Goal: Information Seeking & Learning: Learn about a topic

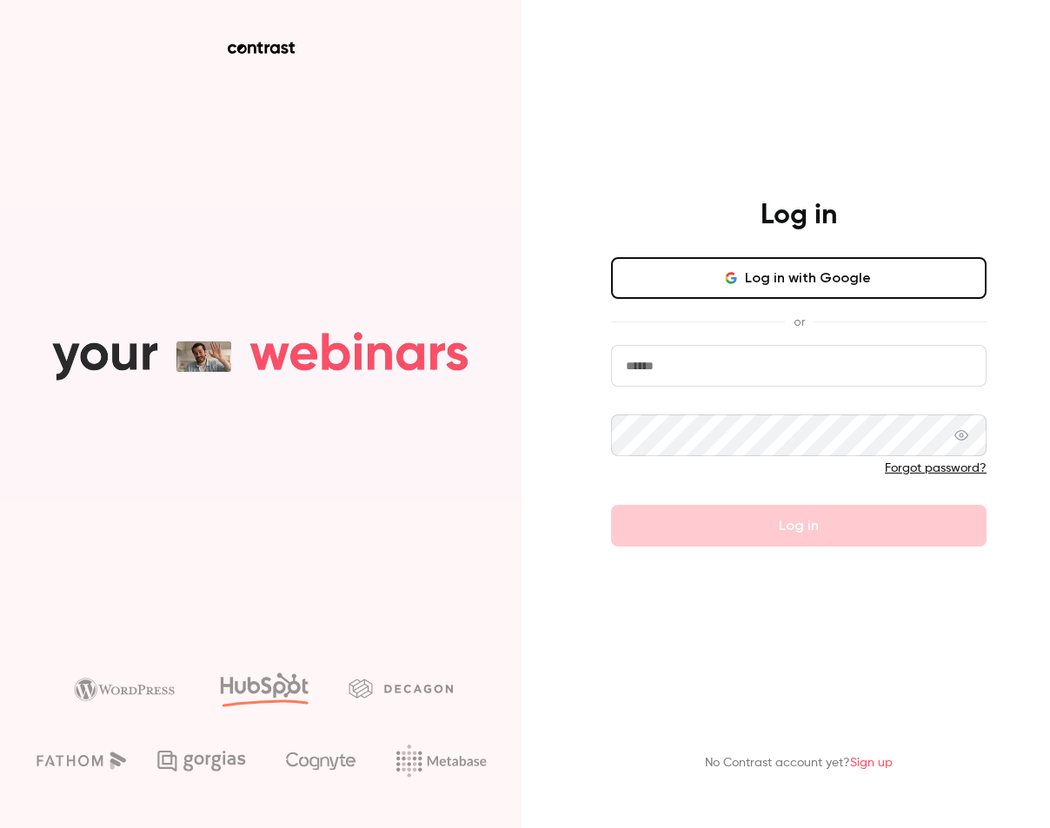
click at [762, 361] on input "email" at bounding box center [798, 366] width 375 height 42
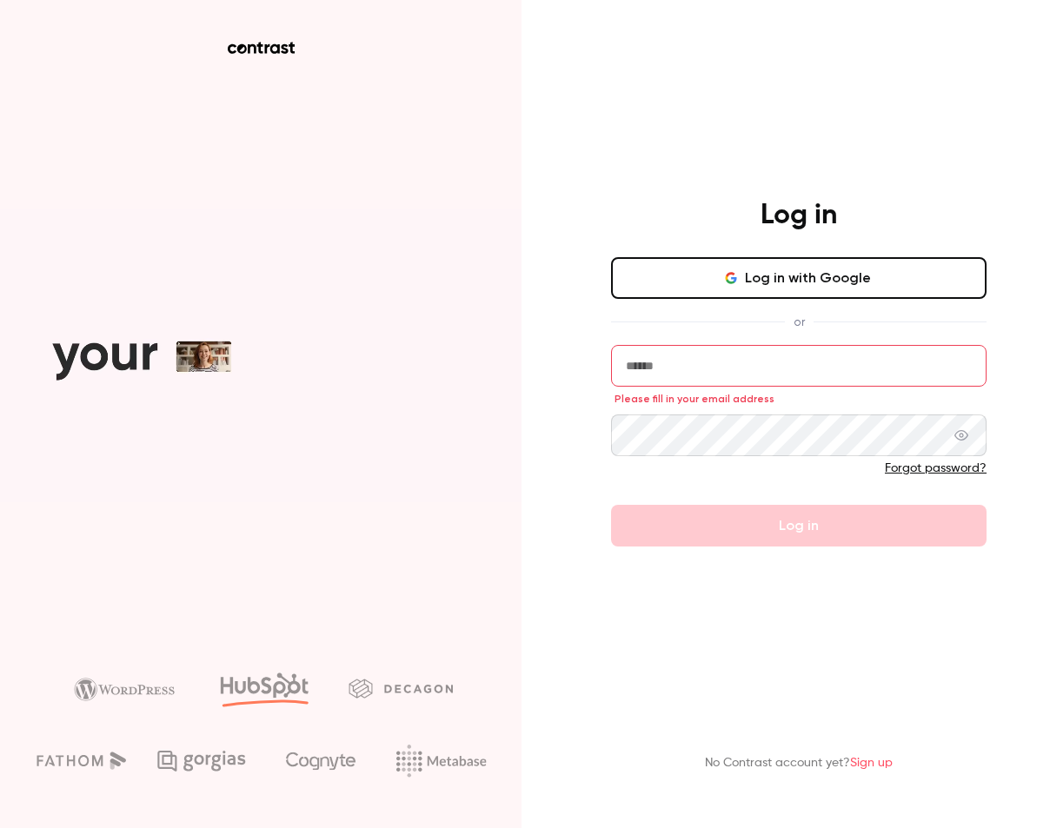
type input "**********"
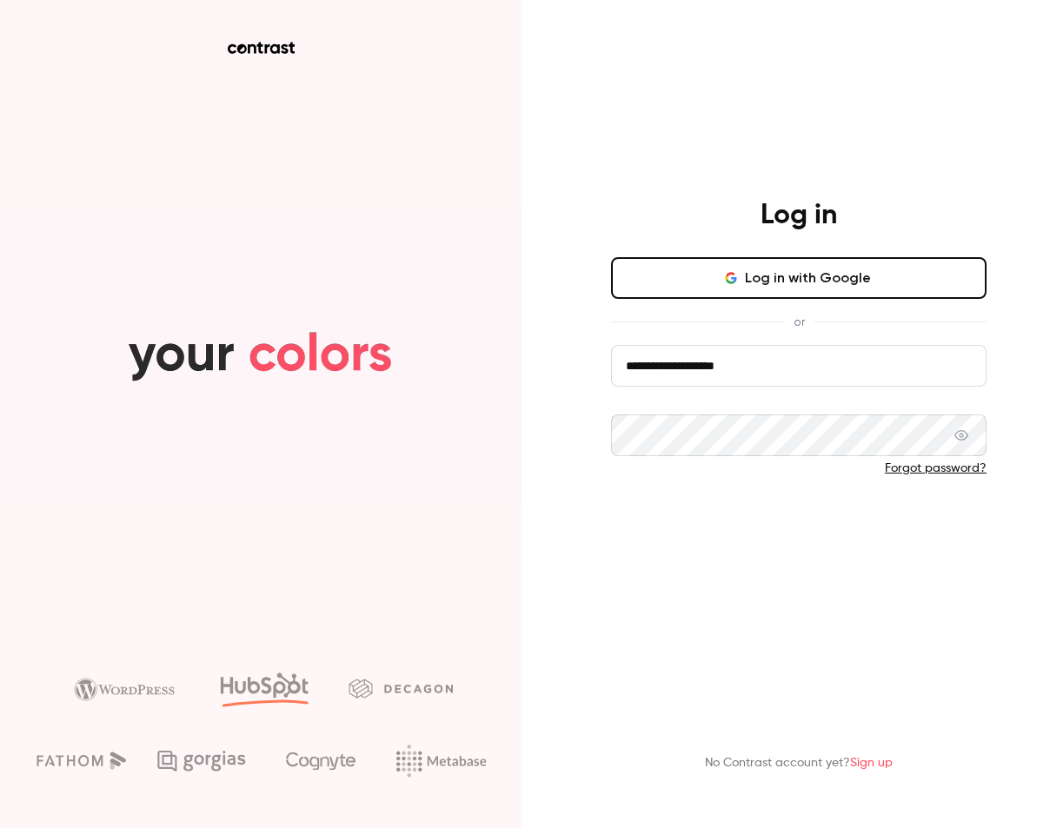
click at [766, 516] on button "Log in" at bounding box center [798, 526] width 375 height 42
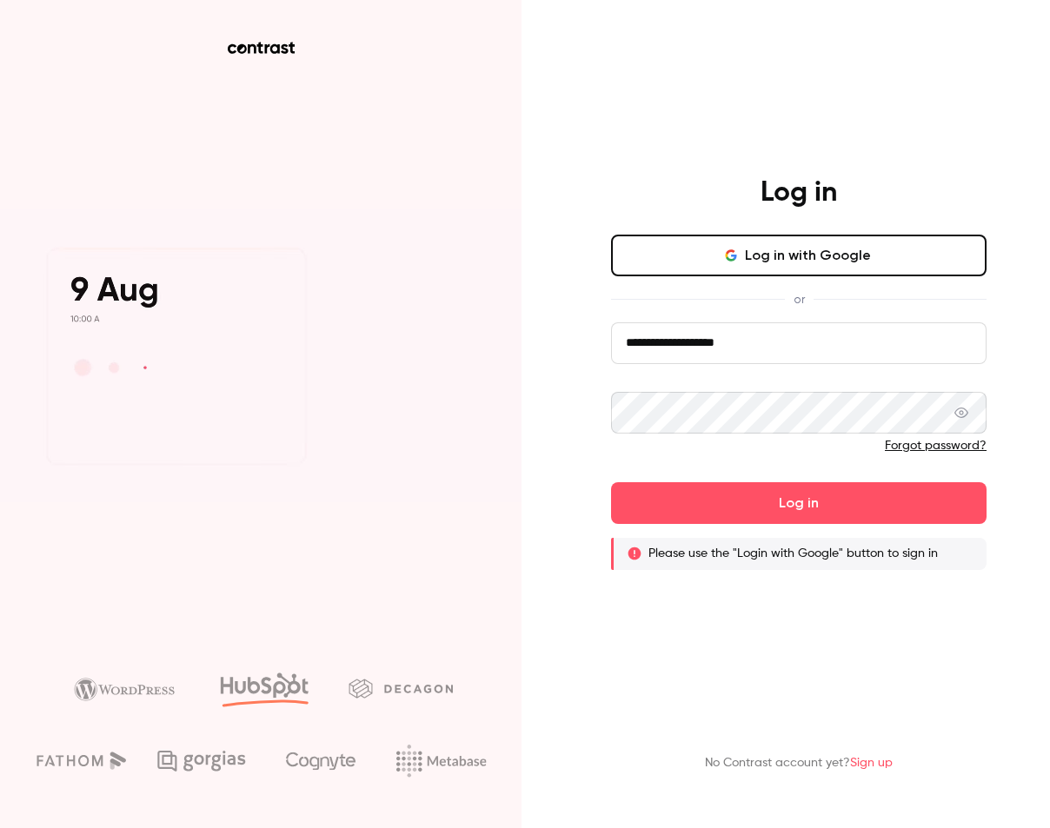
click at [756, 261] on button "Log in with Google" at bounding box center [798, 256] width 375 height 42
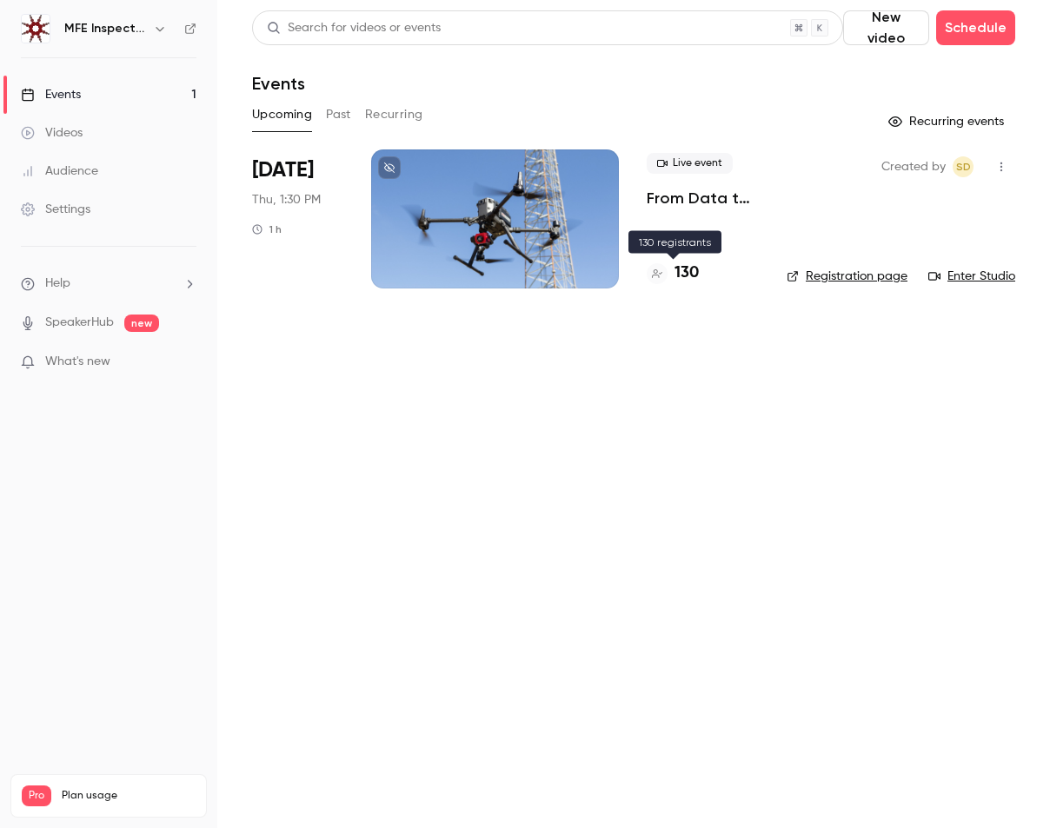
click at [690, 275] on h4 "130" at bounding box center [686, 273] width 24 height 23
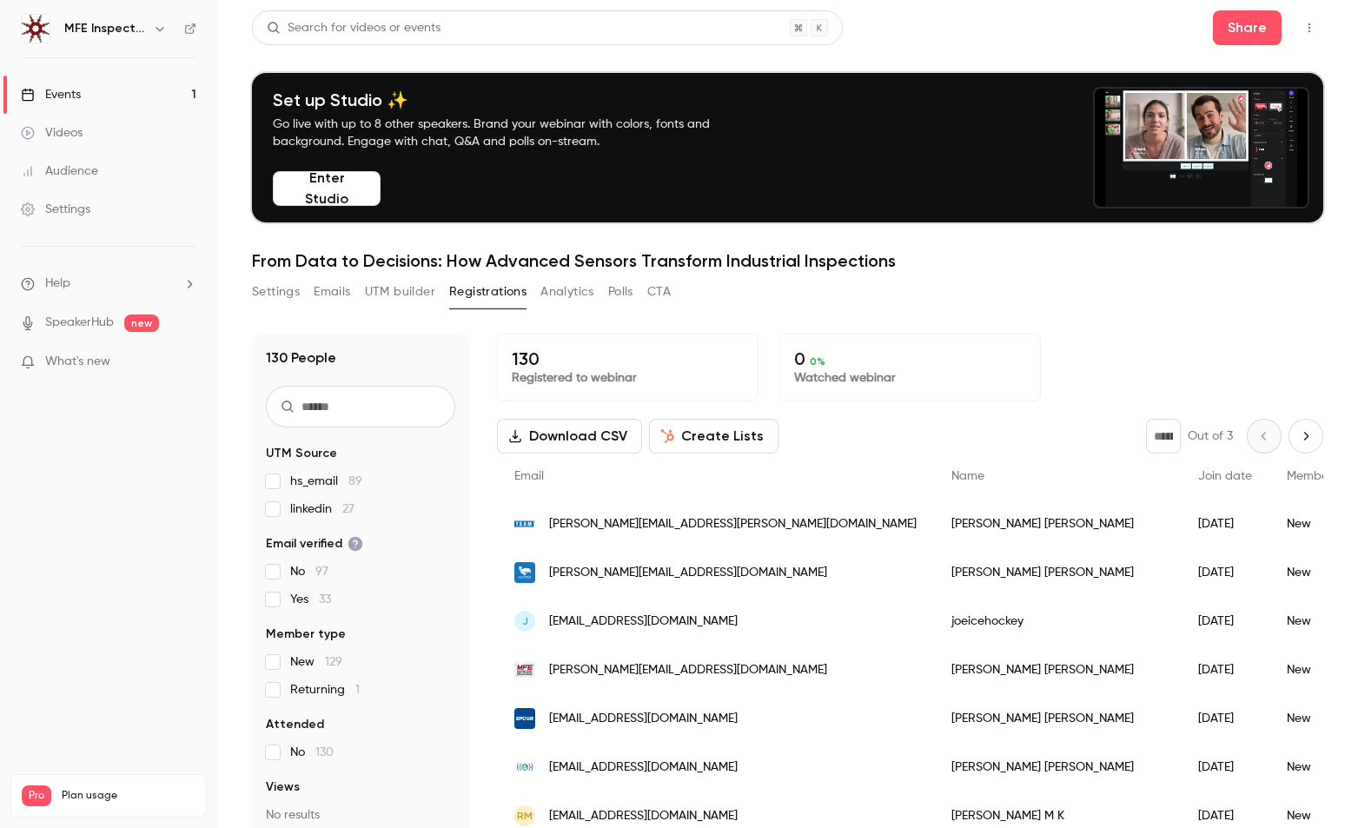
click at [1049, 439] on icon "Next page" at bounding box center [1305, 436] width 19 height 14
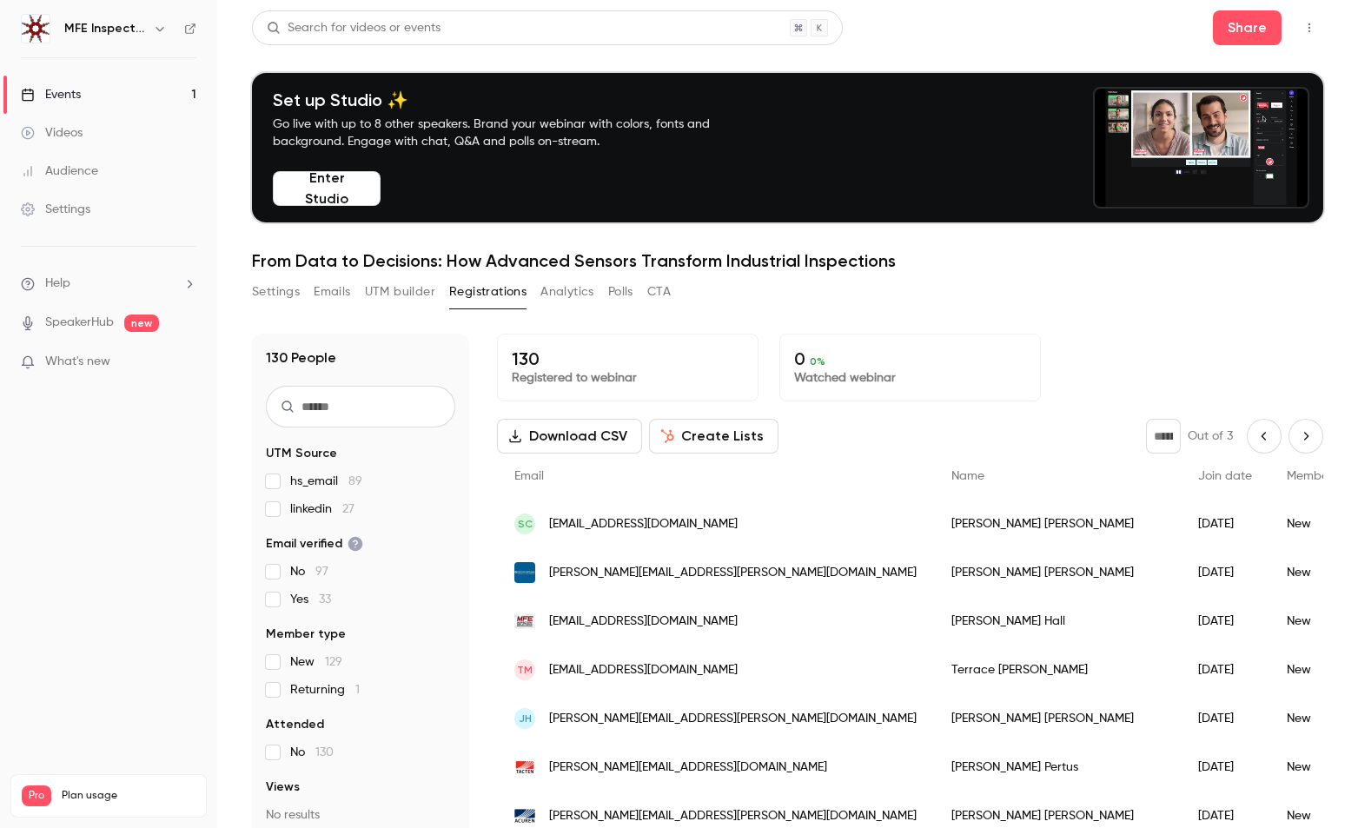
click at [1049, 439] on icon "Next page" at bounding box center [1305, 436] width 19 height 14
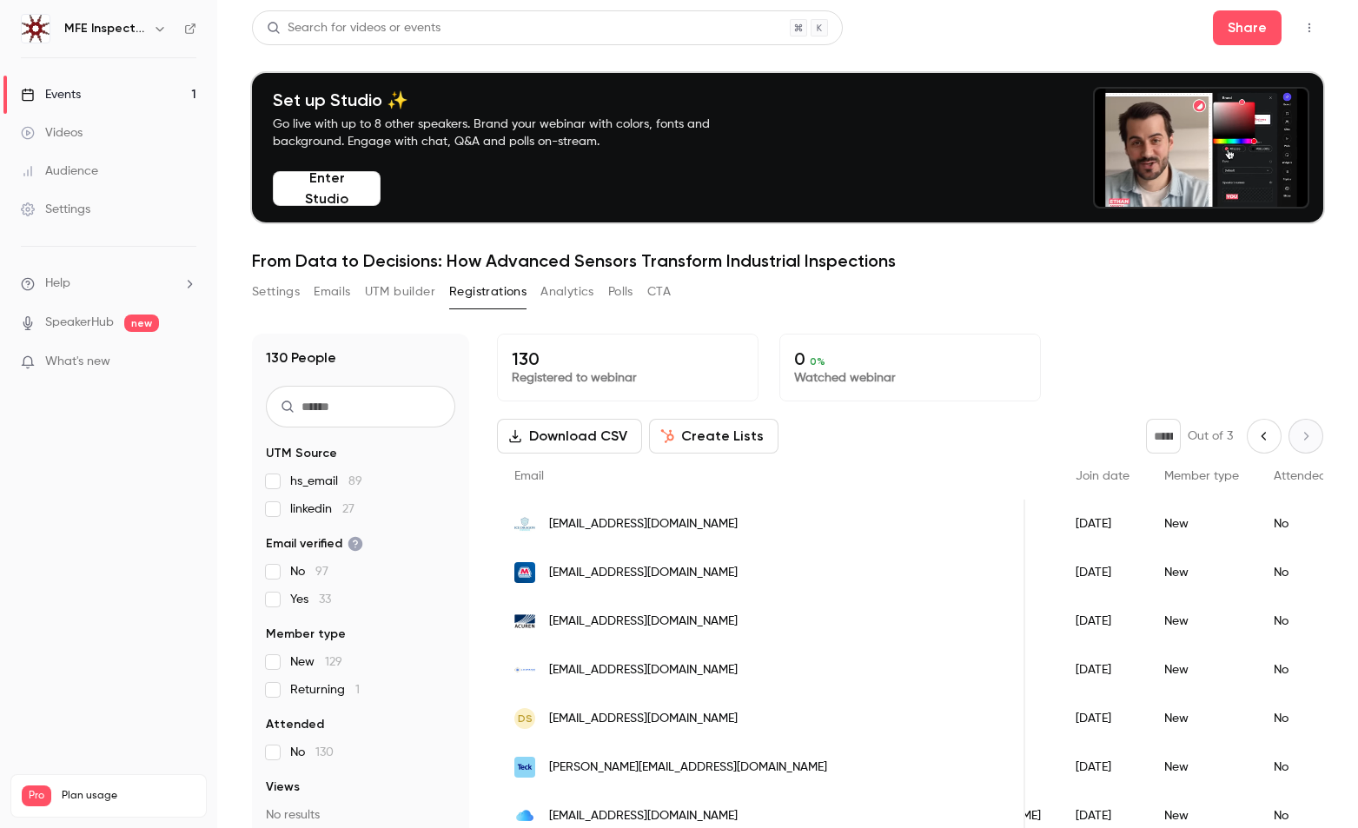
scroll to position [0, 189]
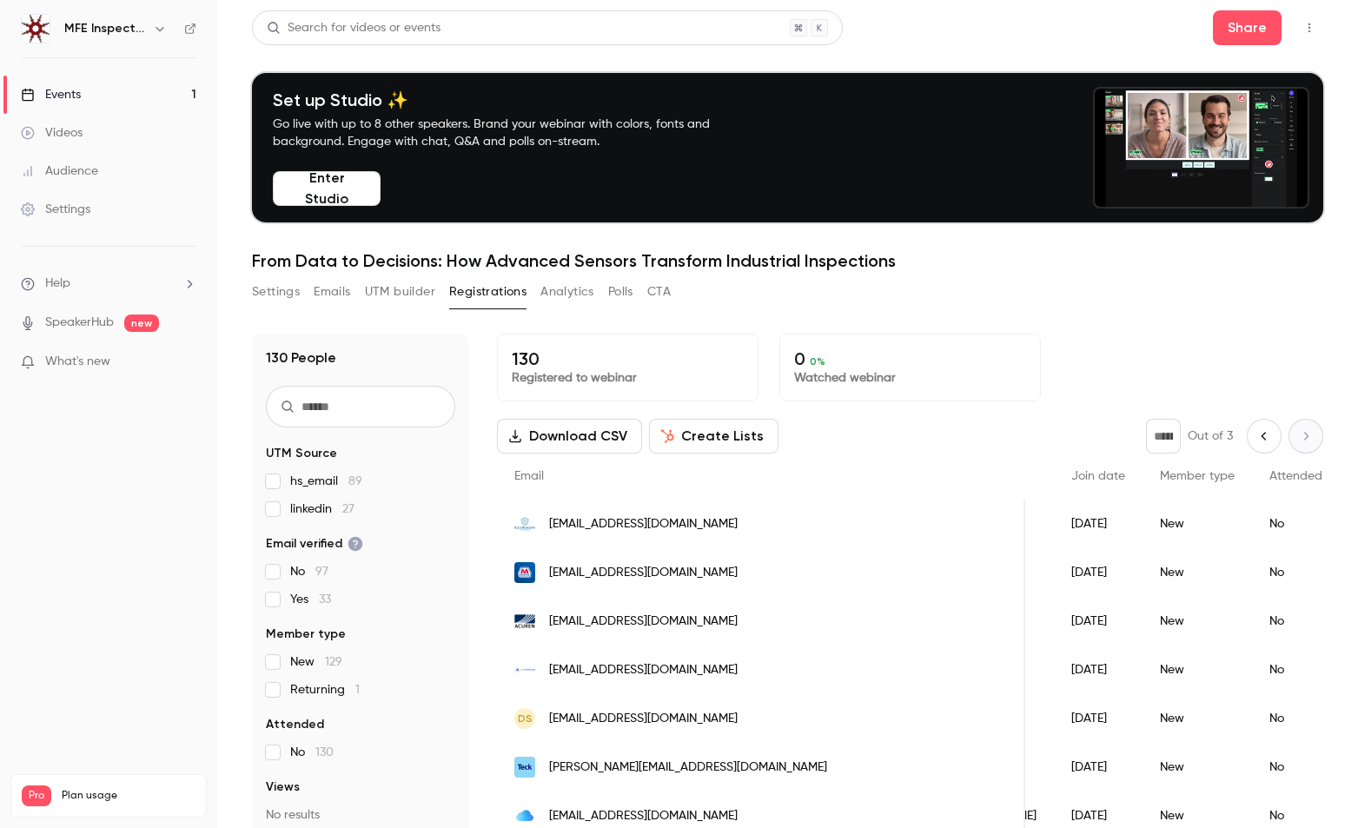
click at [1049, 439] on icon "Previous page" at bounding box center [1264, 436] width 19 height 14
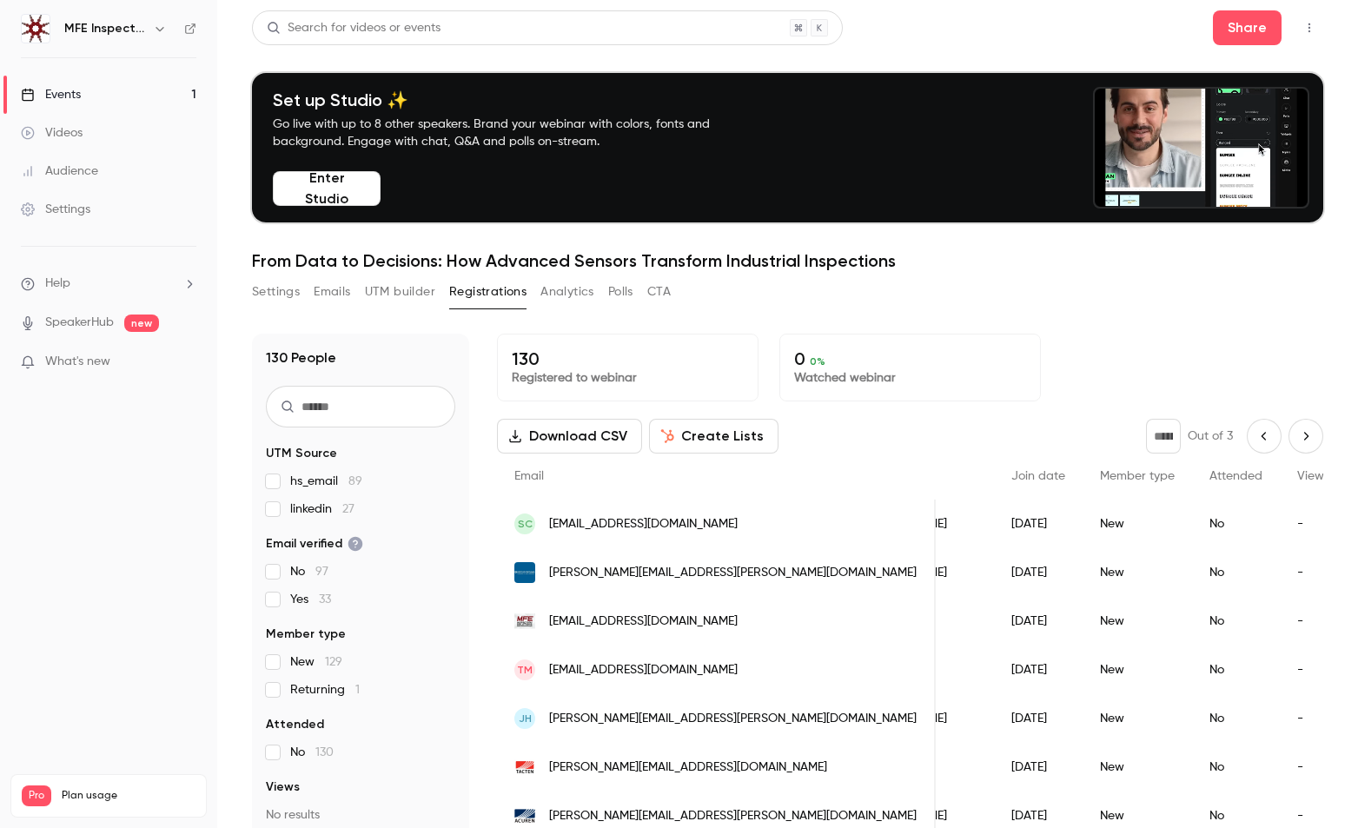
click at [1049, 437] on icon "Previous page" at bounding box center [1264, 436] width 4 height 8
type input "*"
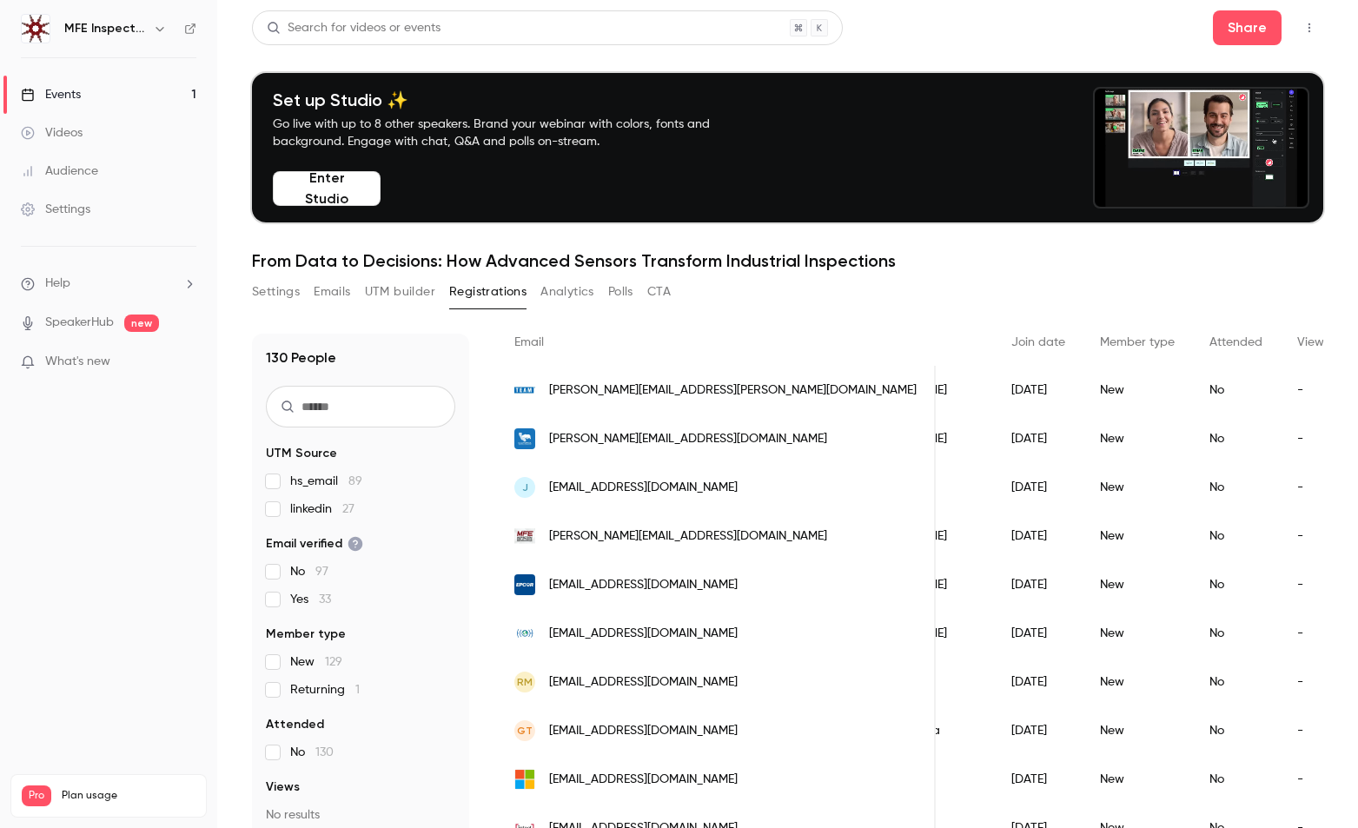
scroll to position [0, 0]
